Goal: Understand site structure: Understand site structure

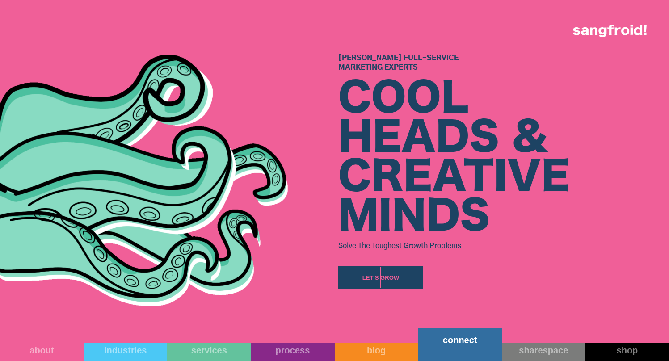
click at [452, 351] on link "connect" at bounding box center [460, 345] width 84 height 33
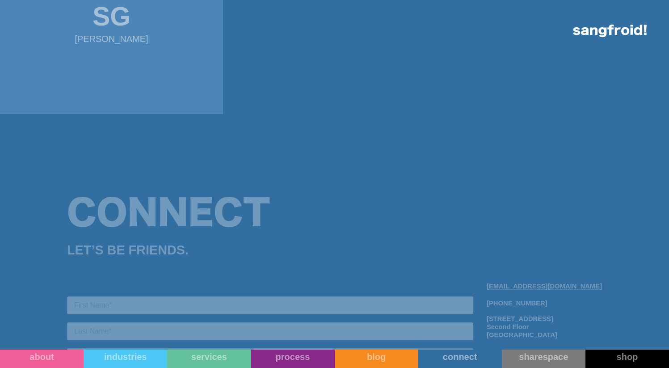
scroll to position [977, 0]
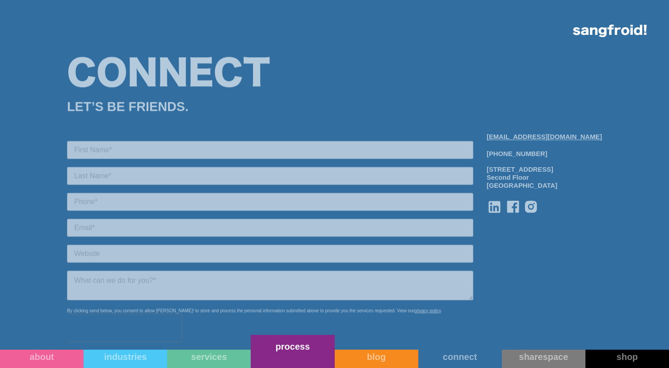
click at [283, 361] on link "process" at bounding box center [293, 351] width 84 height 33
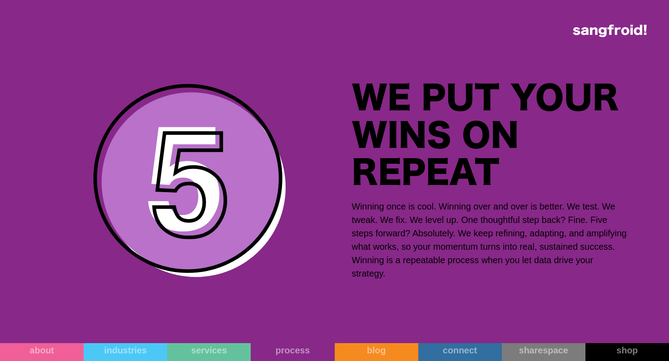
scroll to position [4949, 0]
click at [18, 130] on div at bounding box center [169, 180] width 338 height 361
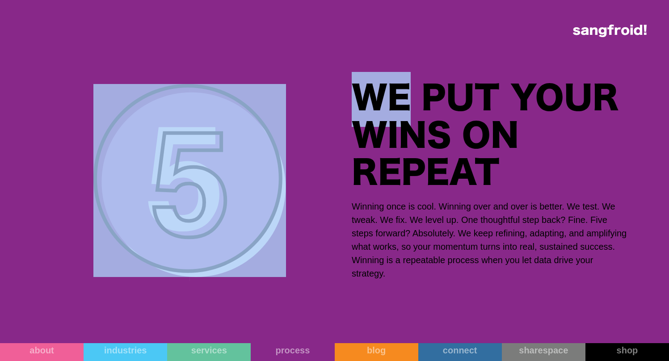
click at [18, 130] on div at bounding box center [169, 180] width 338 height 361
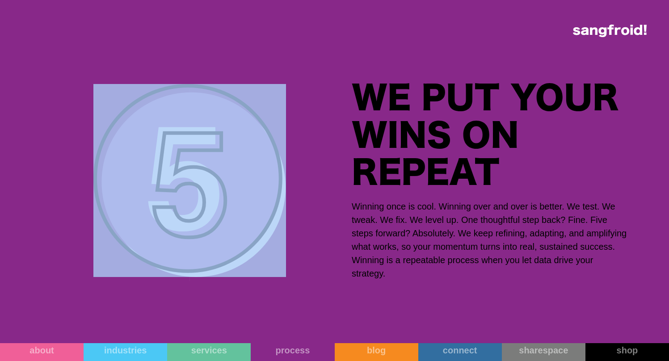
click at [18, 130] on div at bounding box center [169, 180] width 338 height 361
click at [30, 128] on div at bounding box center [169, 180] width 338 height 361
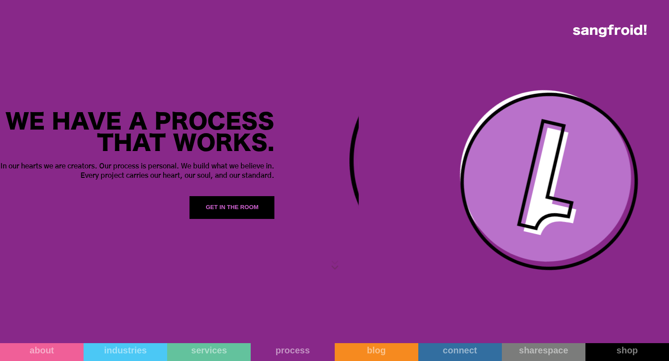
scroll to position [0, 0]
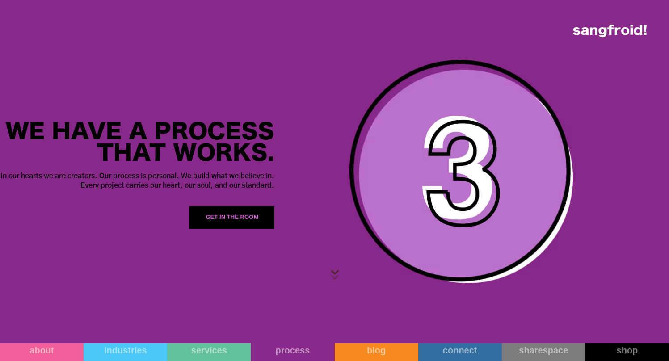
click at [288, 71] on div at bounding box center [476, 171] width 388 height 343
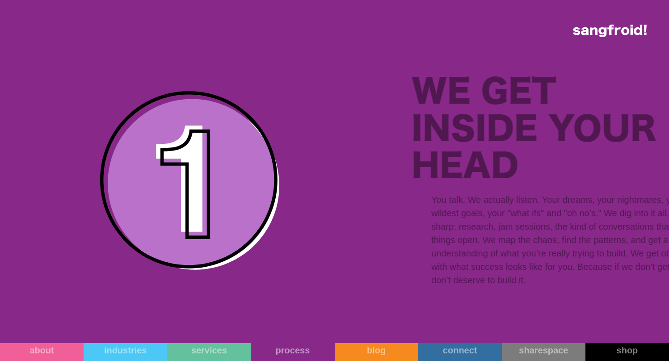
scroll to position [888, 0]
